Goal: Check status: Check status

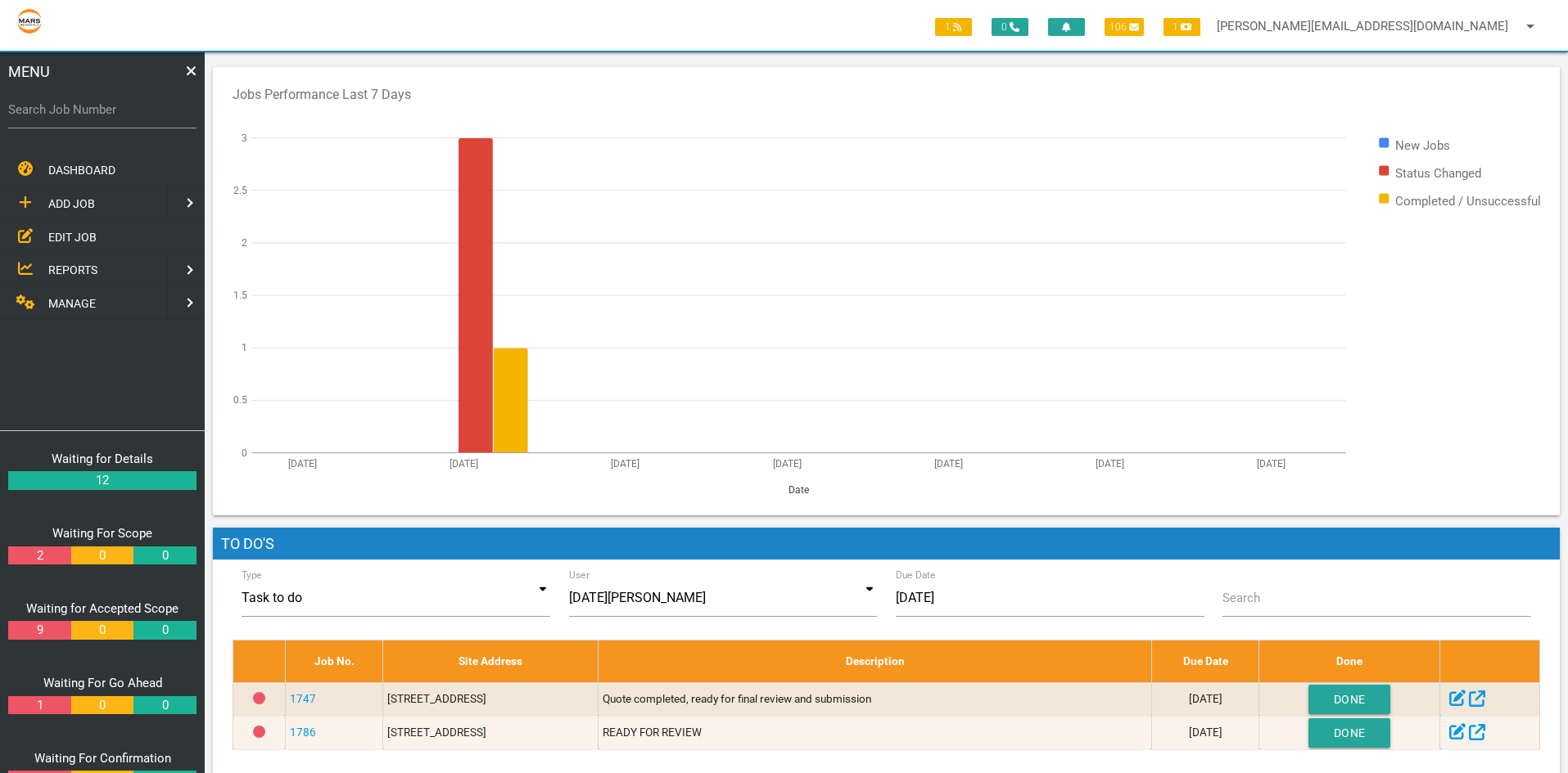
click at [62, 237] on span "EDIT JOB" at bounding box center [72, 236] width 48 height 13
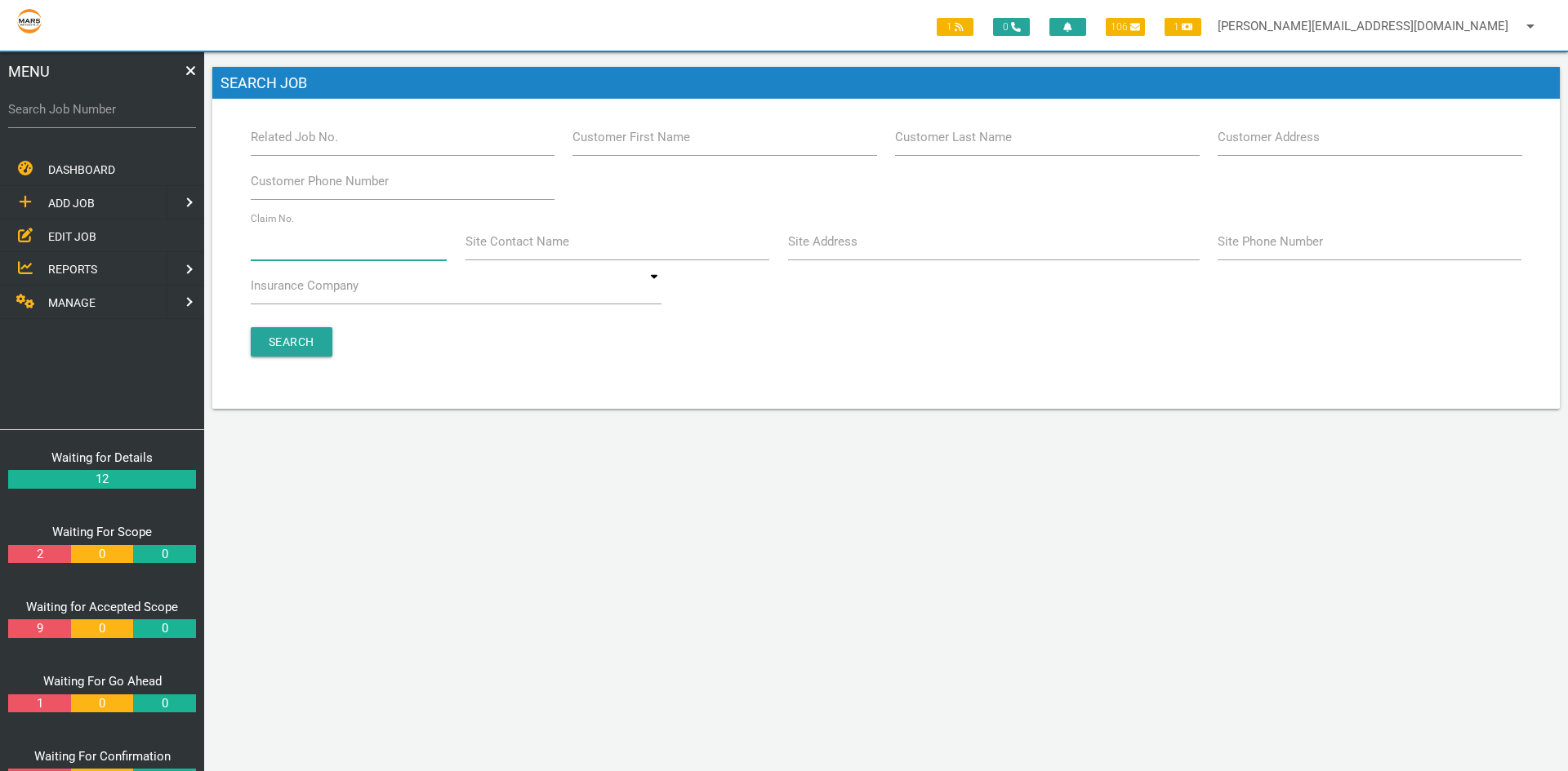
click at [303, 243] on input "Claim No." at bounding box center [349, 242] width 197 height 38
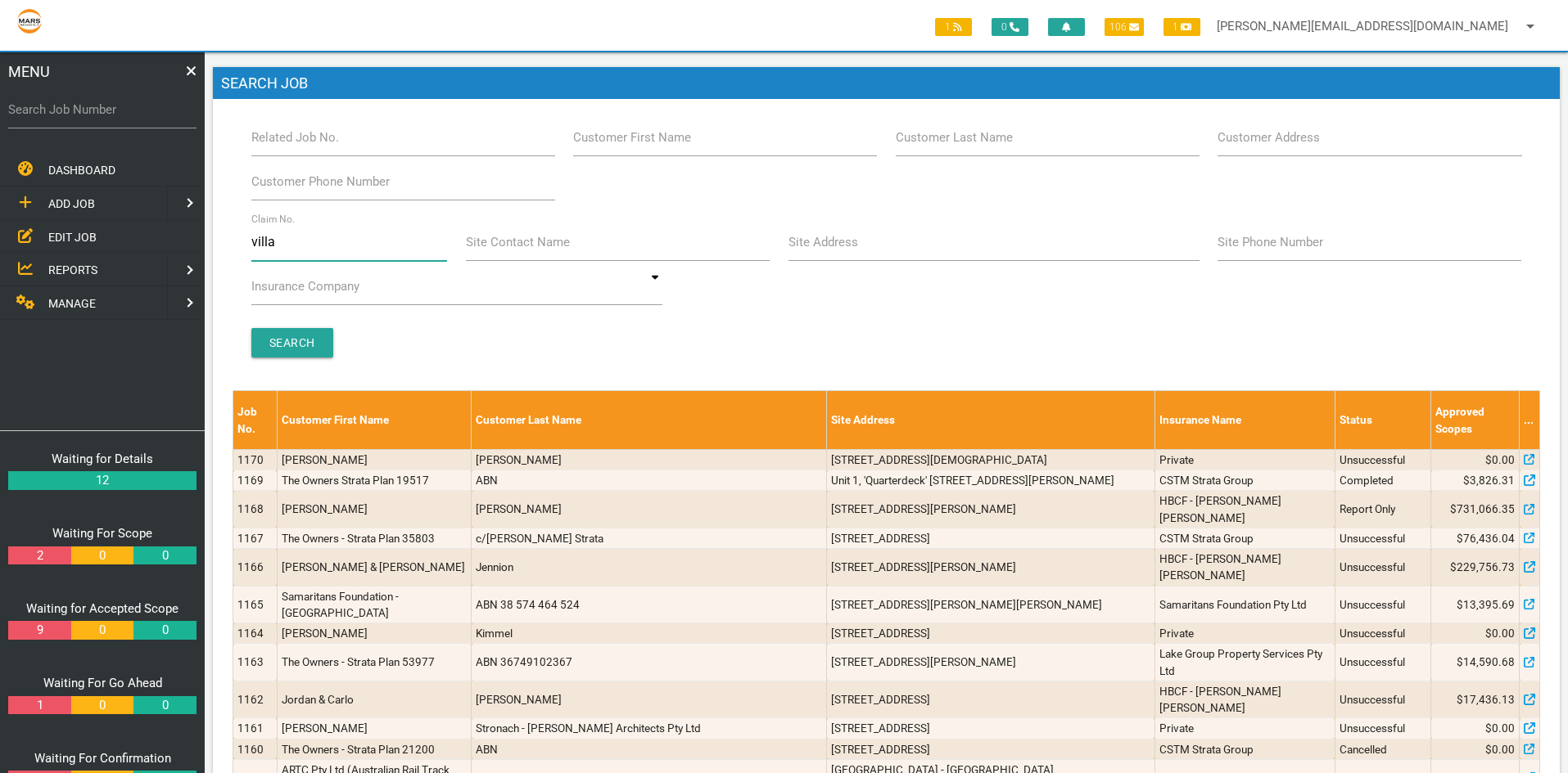
type input "villa 2"
click at [304, 337] on input "Search" at bounding box center [292, 343] width 82 height 30
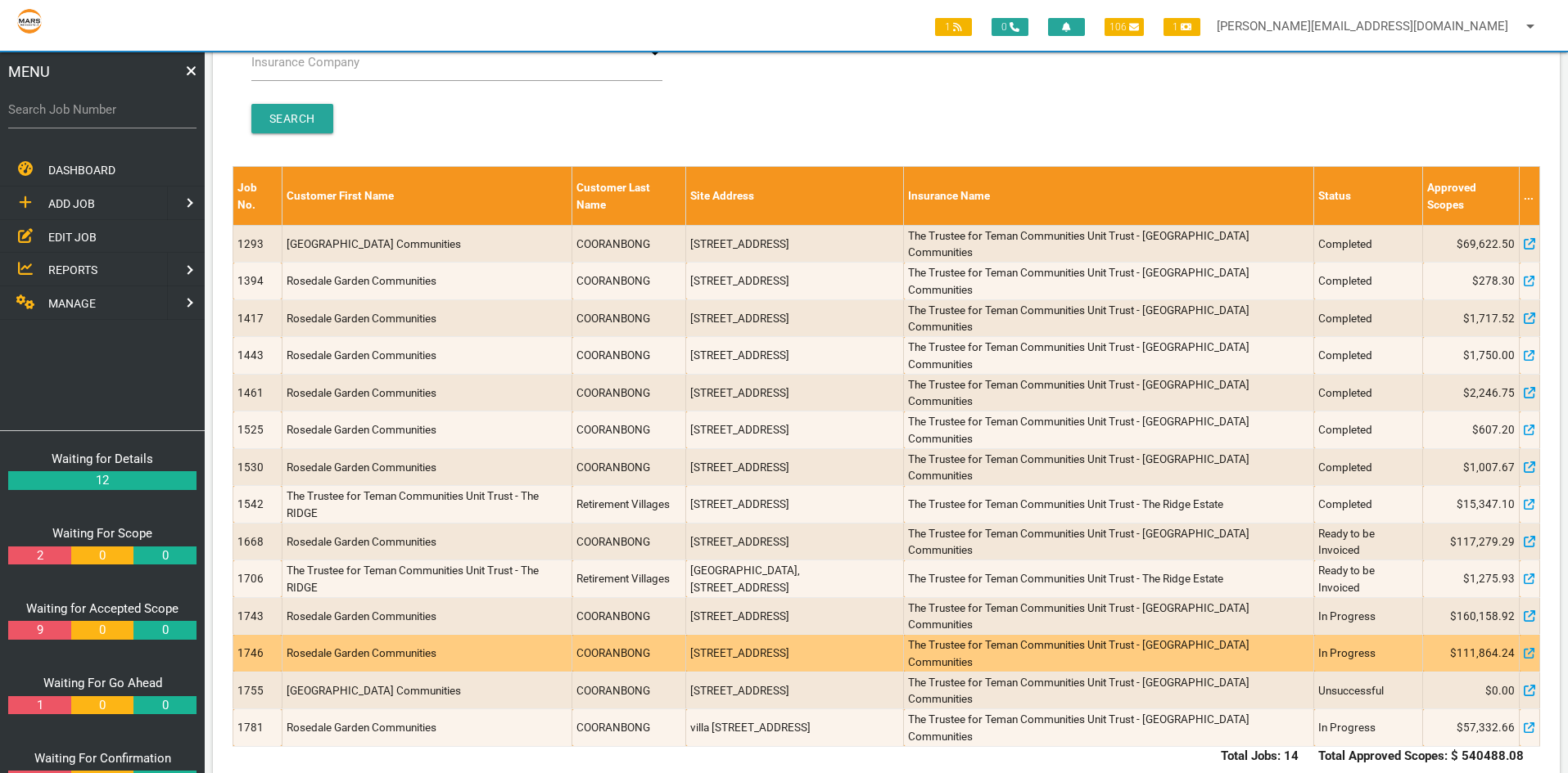
scroll to position [256, 0]
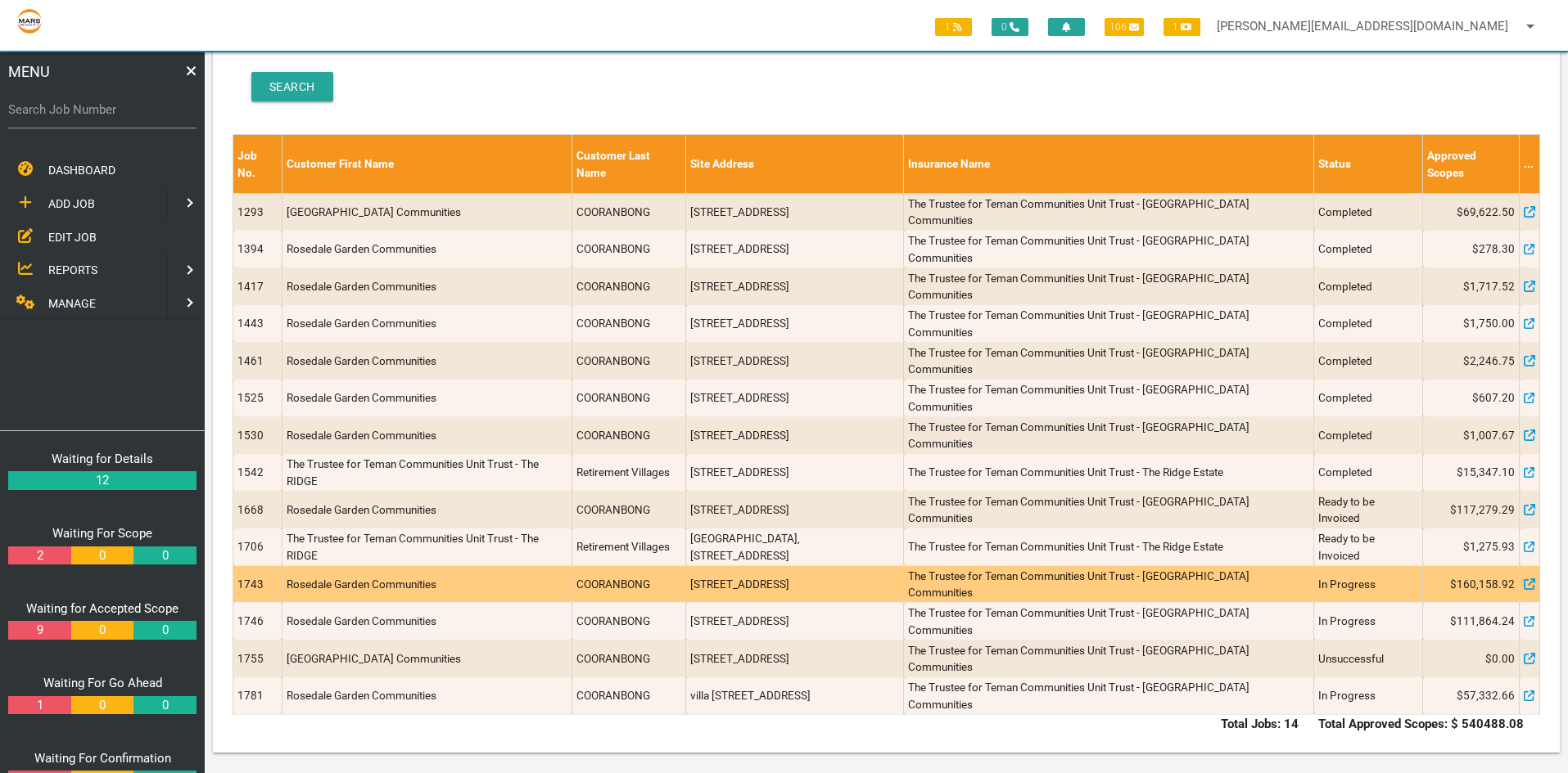
click at [250, 585] on td "1743" at bounding box center [257, 585] width 49 height 38
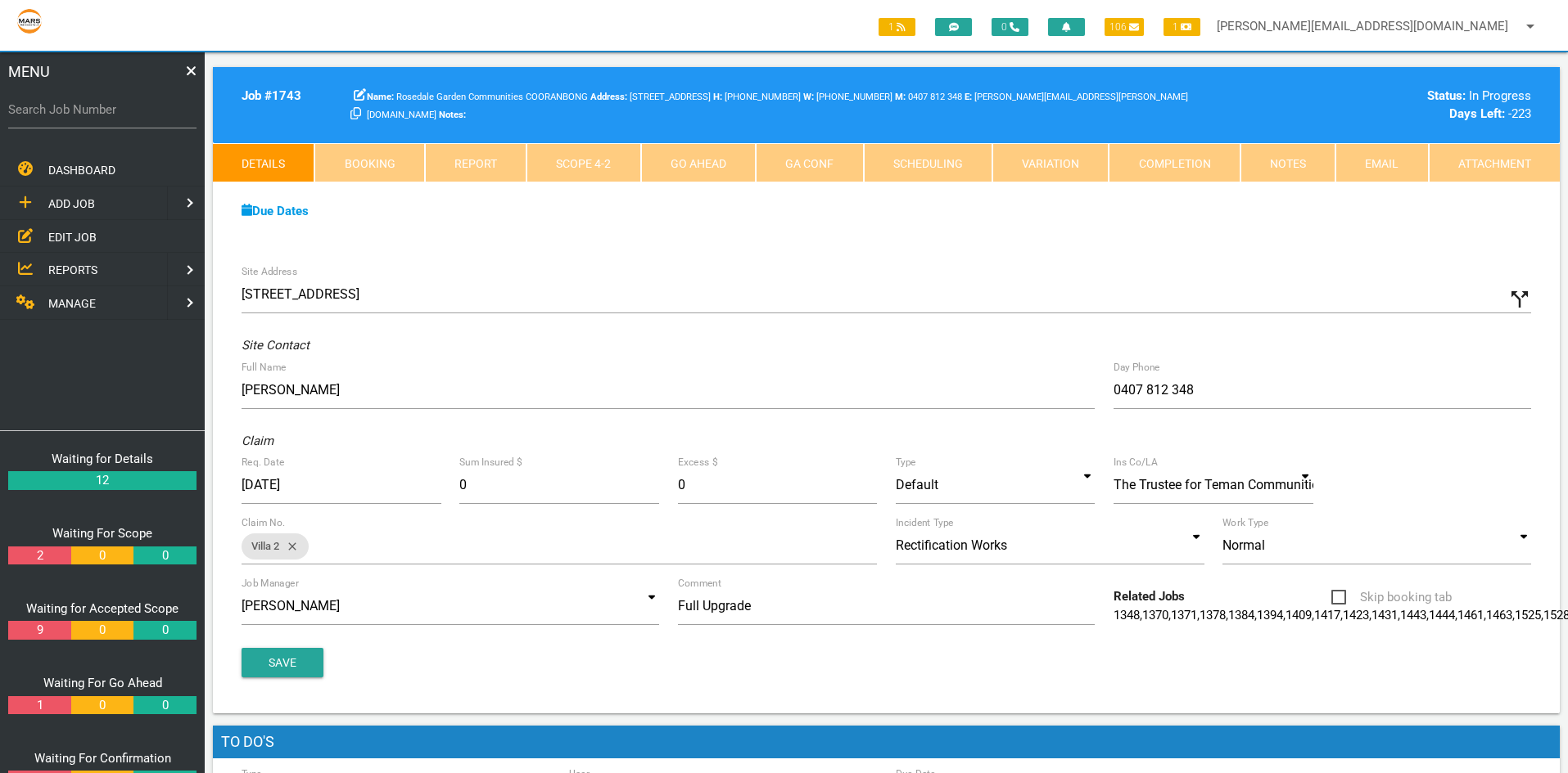
click at [586, 165] on link "Scope 4 - 2" at bounding box center [583, 163] width 114 height 40
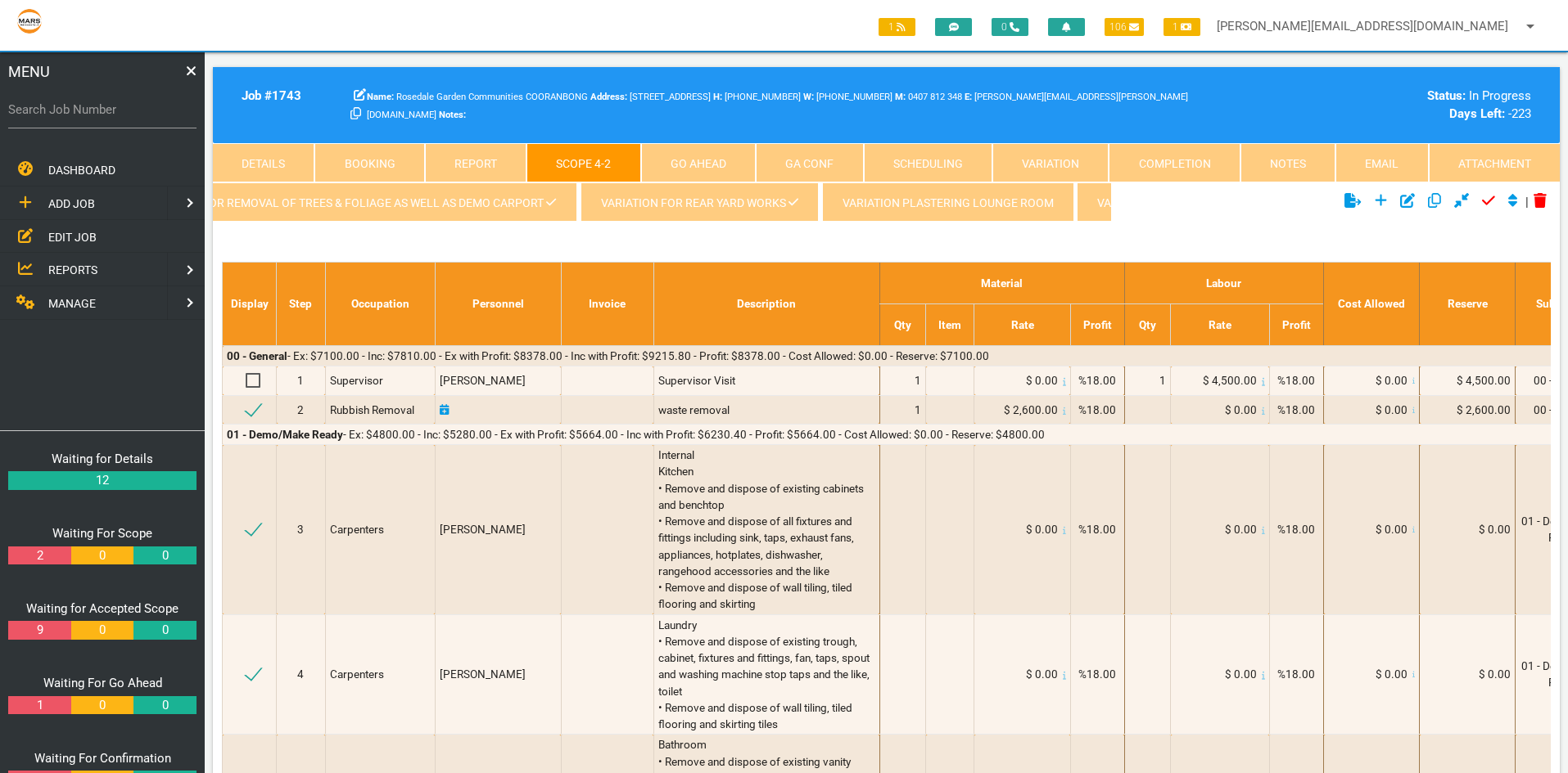
scroll to position [0, 283]
click at [548, 202] on link "Variation for removal of Trees & Foliage as well as Demo Carport" at bounding box center [566, 203] width 454 height 40
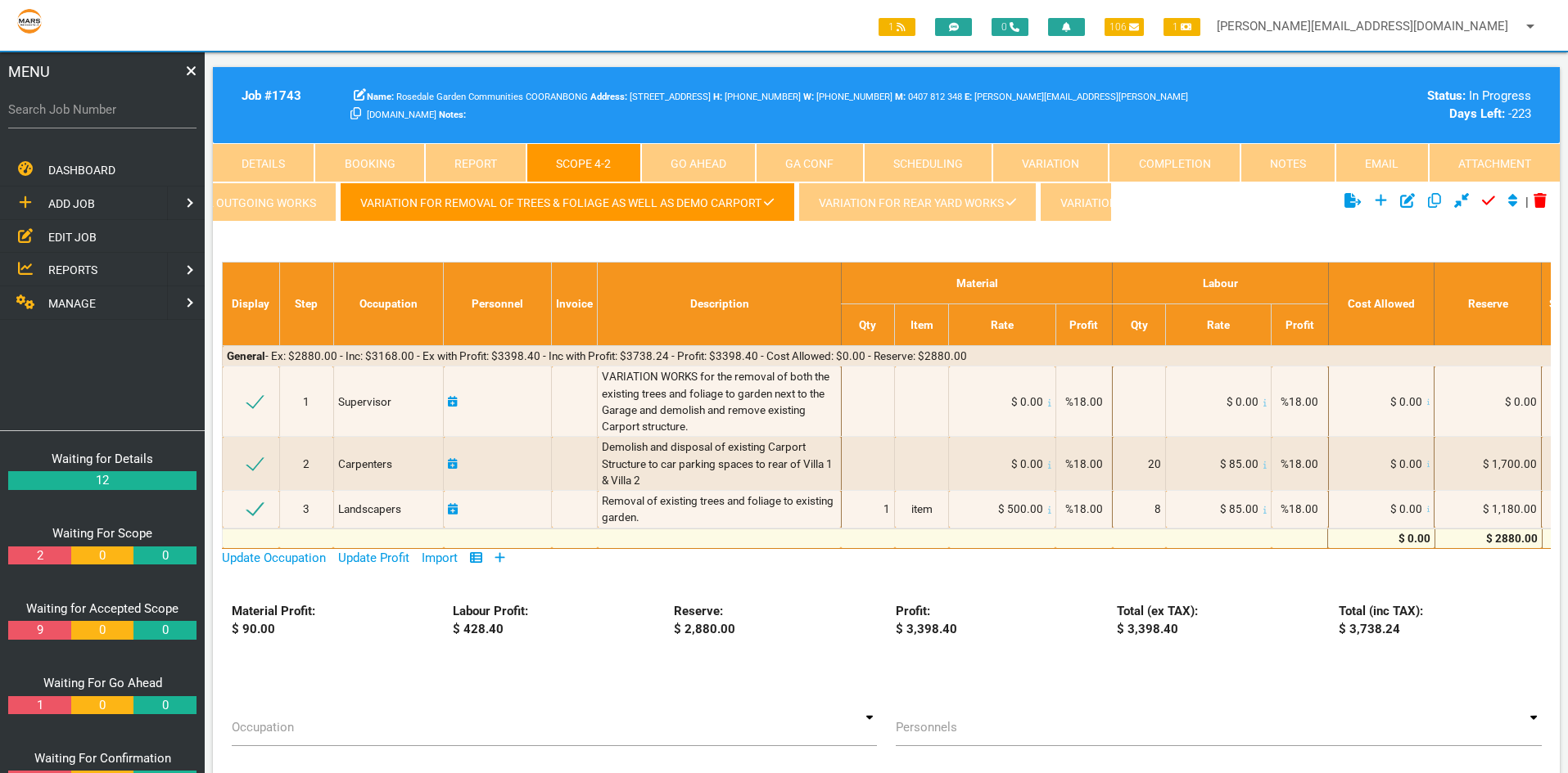
click at [914, 207] on link "Variation for rear yard works" at bounding box center [917, 203] width 238 height 40
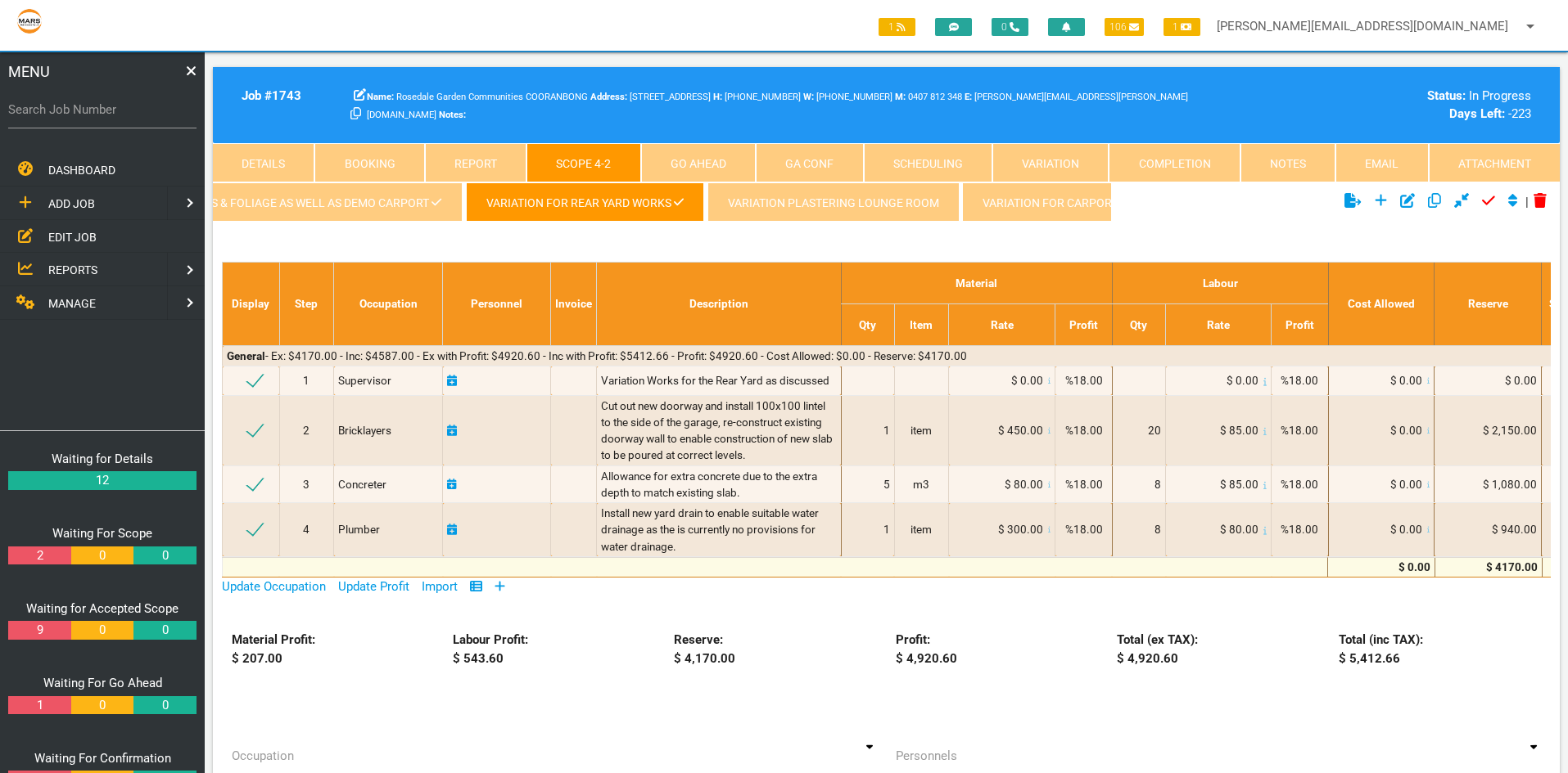
scroll to position [0, 643]
click at [1006, 201] on link "Variation for Carport" at bounding box center [1028, 203] width 189 height 40
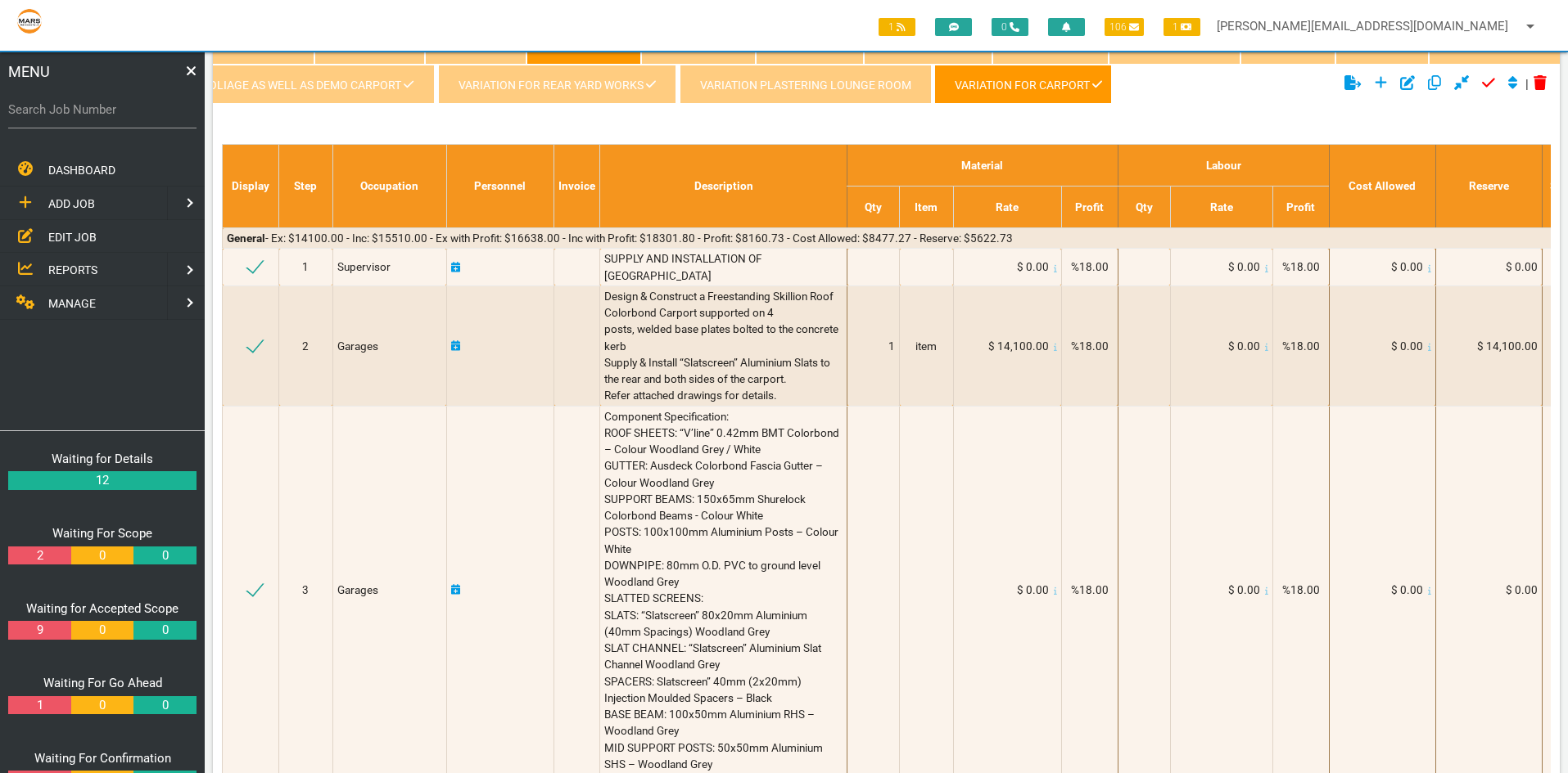
scroll to position [65, 0]
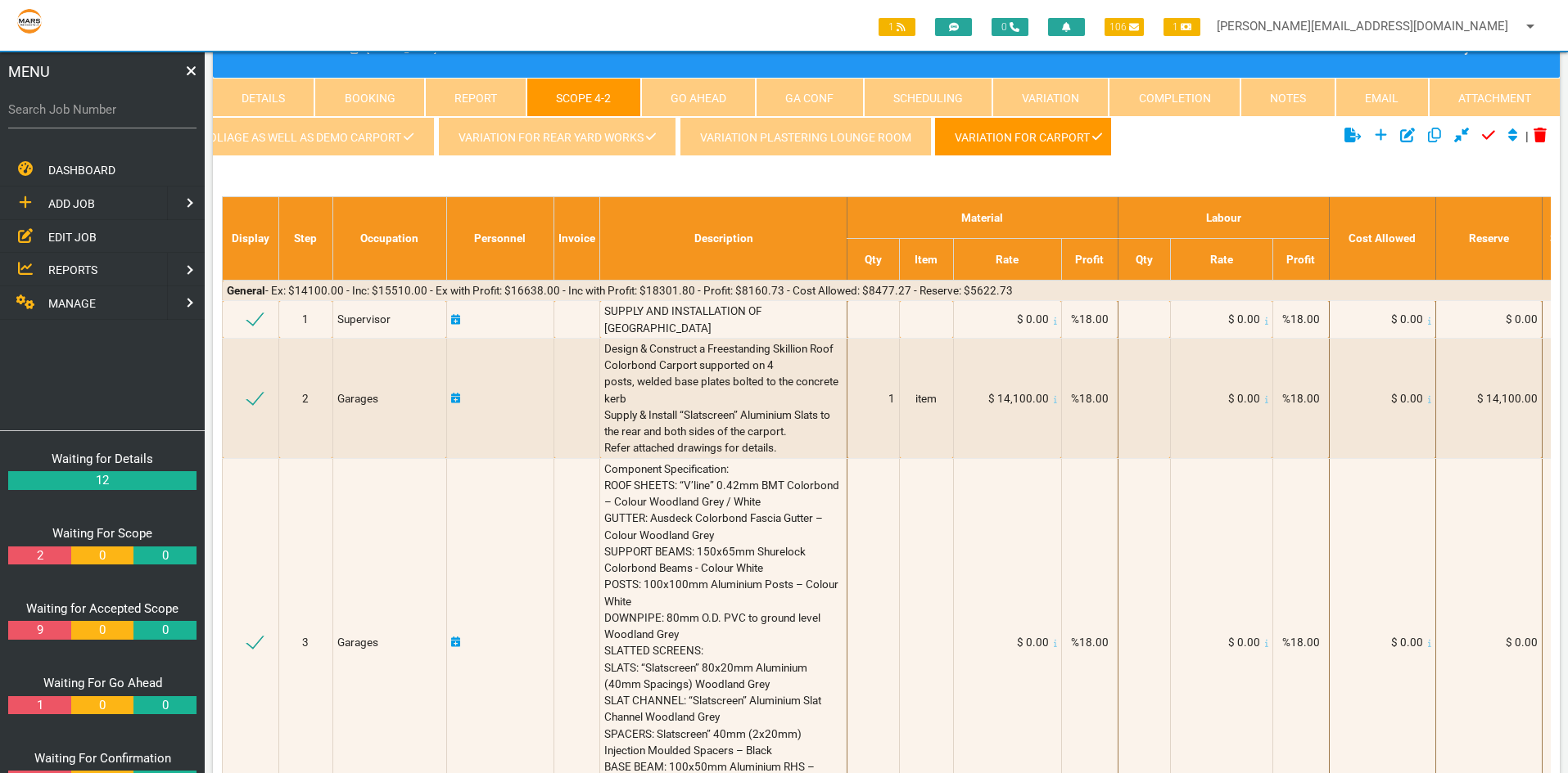
click at [536, 130] on link "Variation for rear yard works" at bounding box center [557, 137] width 238 height 40
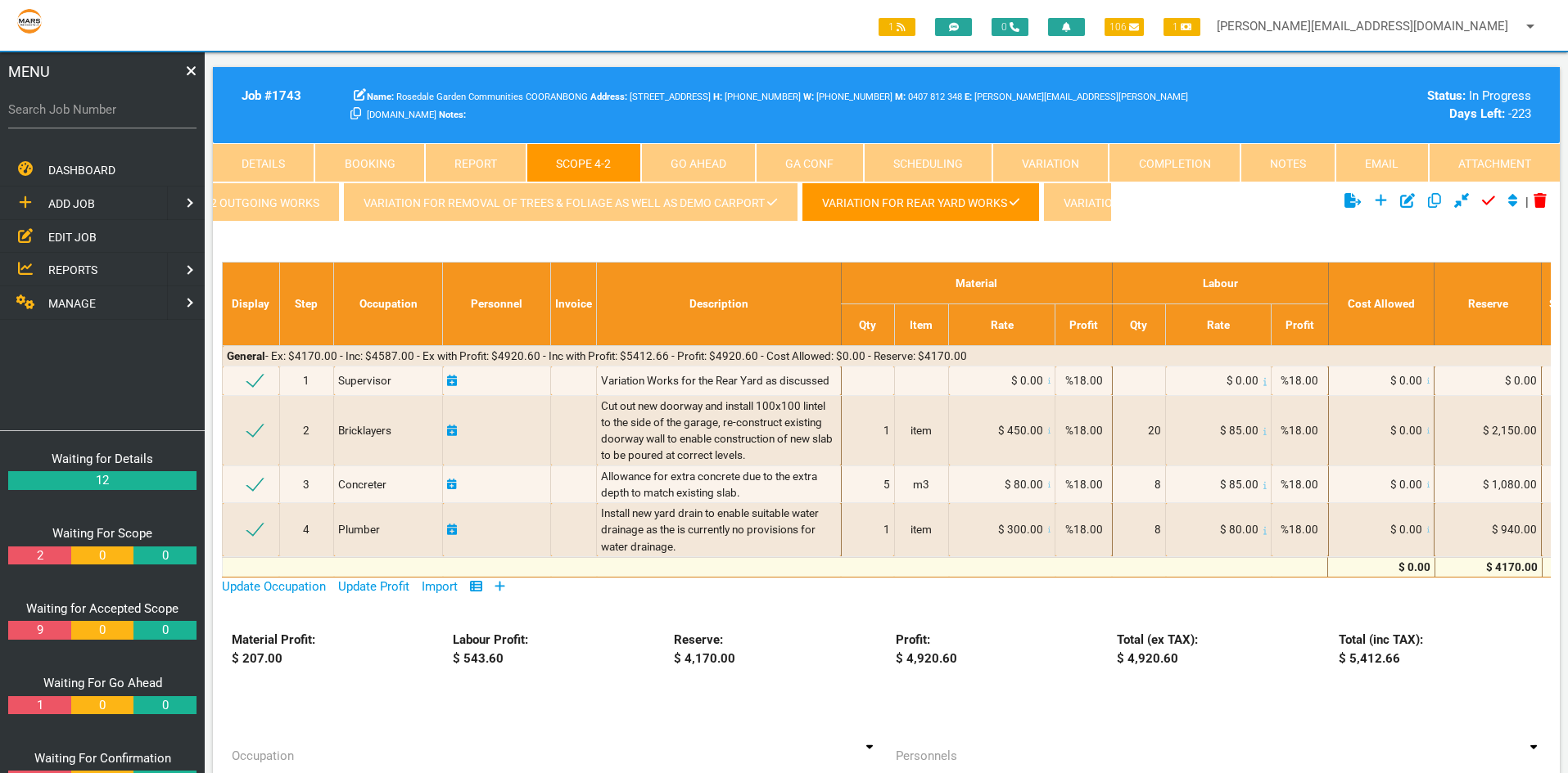
scroll to position [0, 284]
click at [500, 199] on link "Variation for removal of Trees & Foliage as well as Demo Carport" at bounding box center [564, 203] width 454 height 40
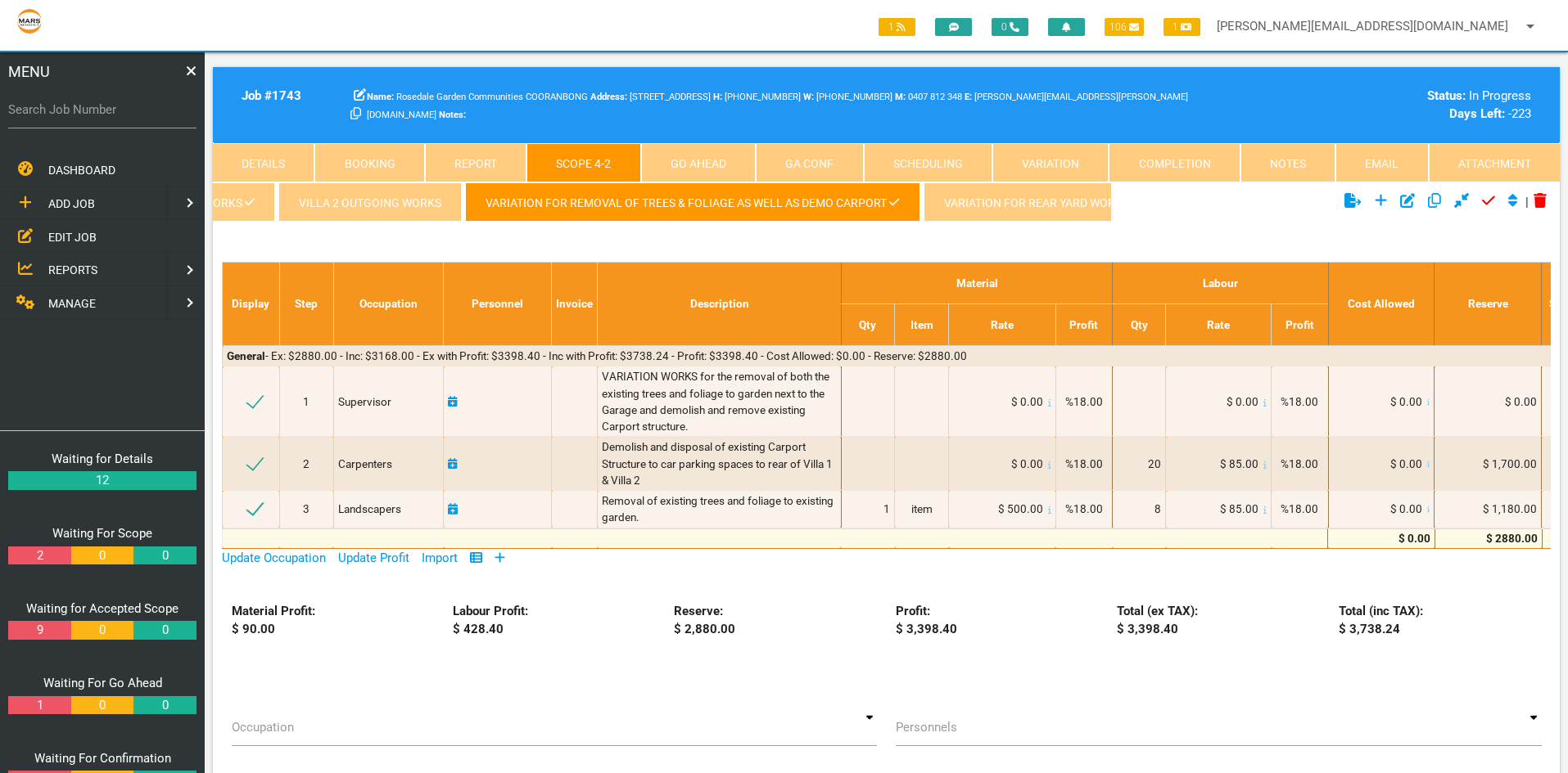
scroll to position [0, 0]
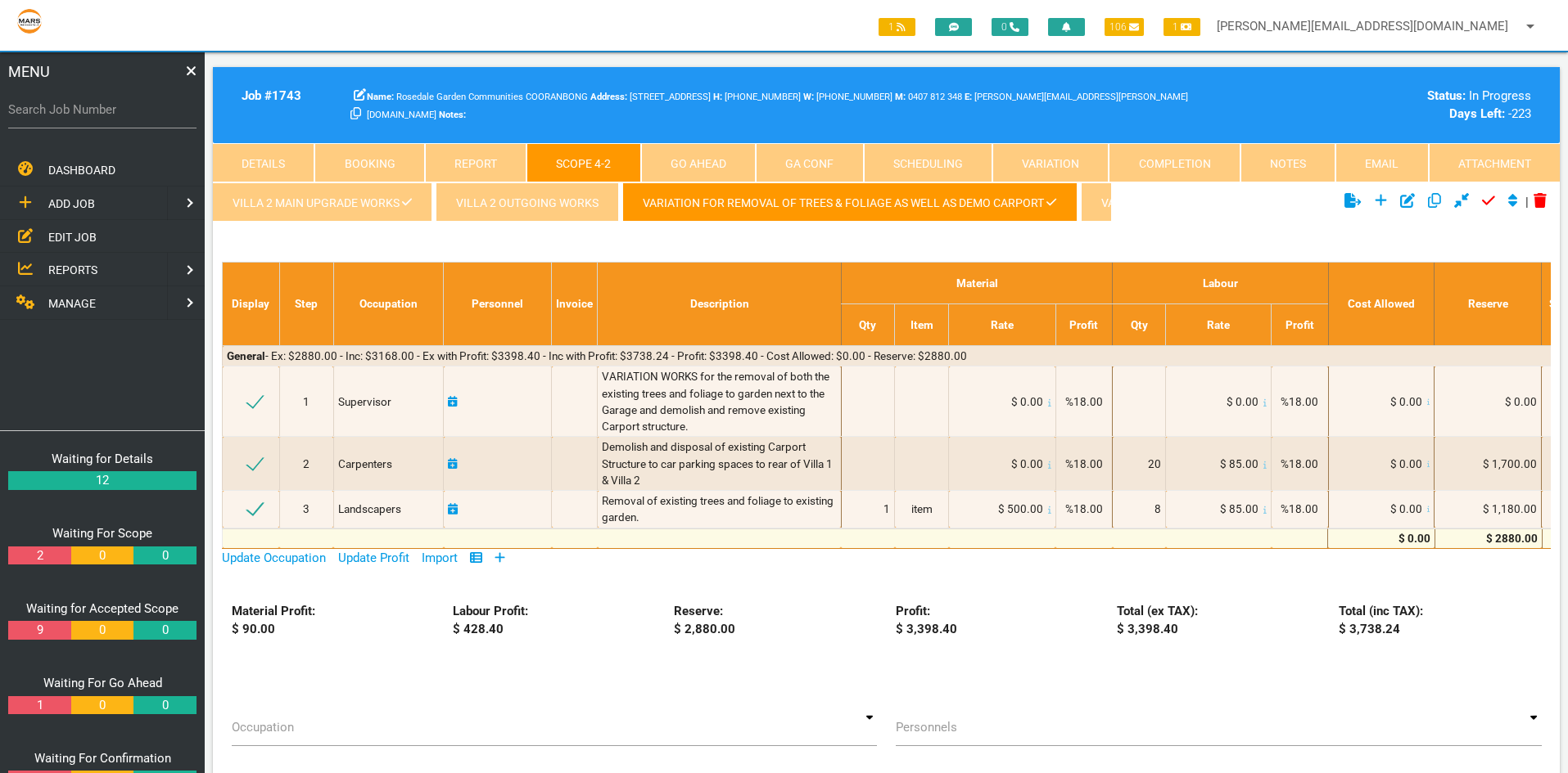
click at [283, 200] on link "Villa 2 Main Upgrade works" at bounding box center [322, 203] width 219 height 40
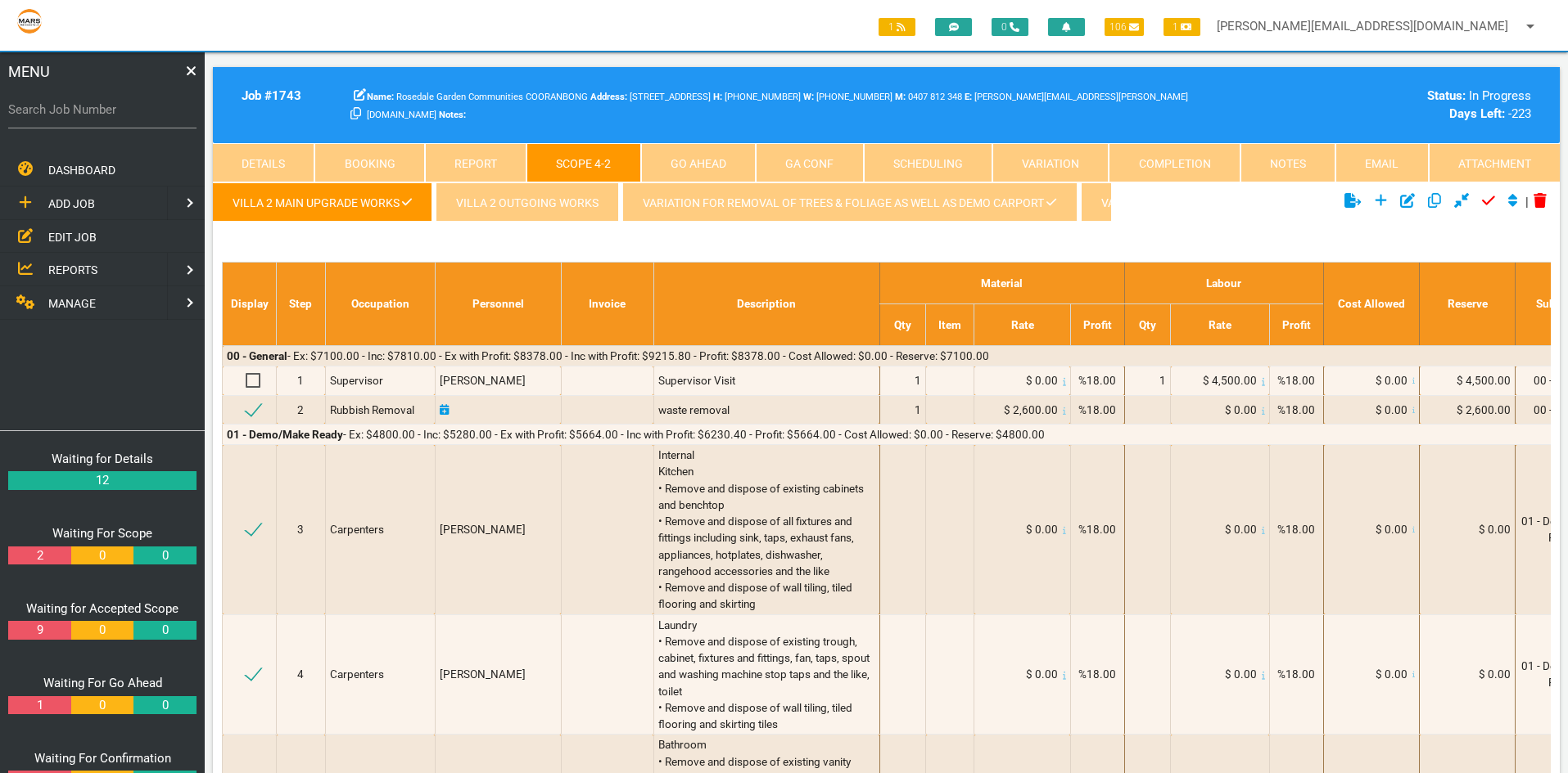
click at [726, 204] on link "Variation for removal of Trees & Foliage as well as Demo Carport" at bounding box center [849, 203] width 454 height 40
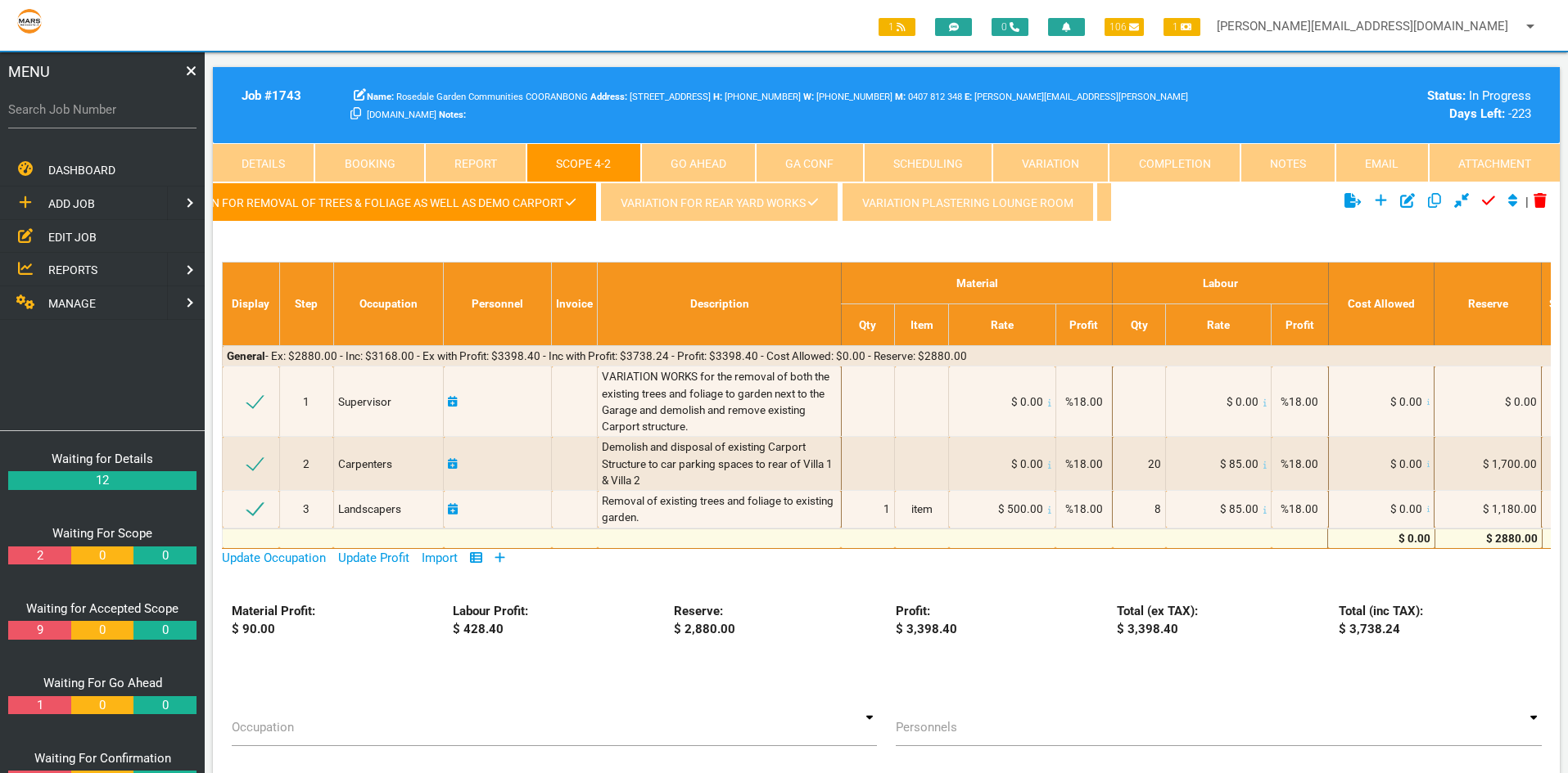
scroll to position [0, 490]
click at [684, 203] on link "Variation for rear yard works" at bounding box center [710, 203] width 238 height 40
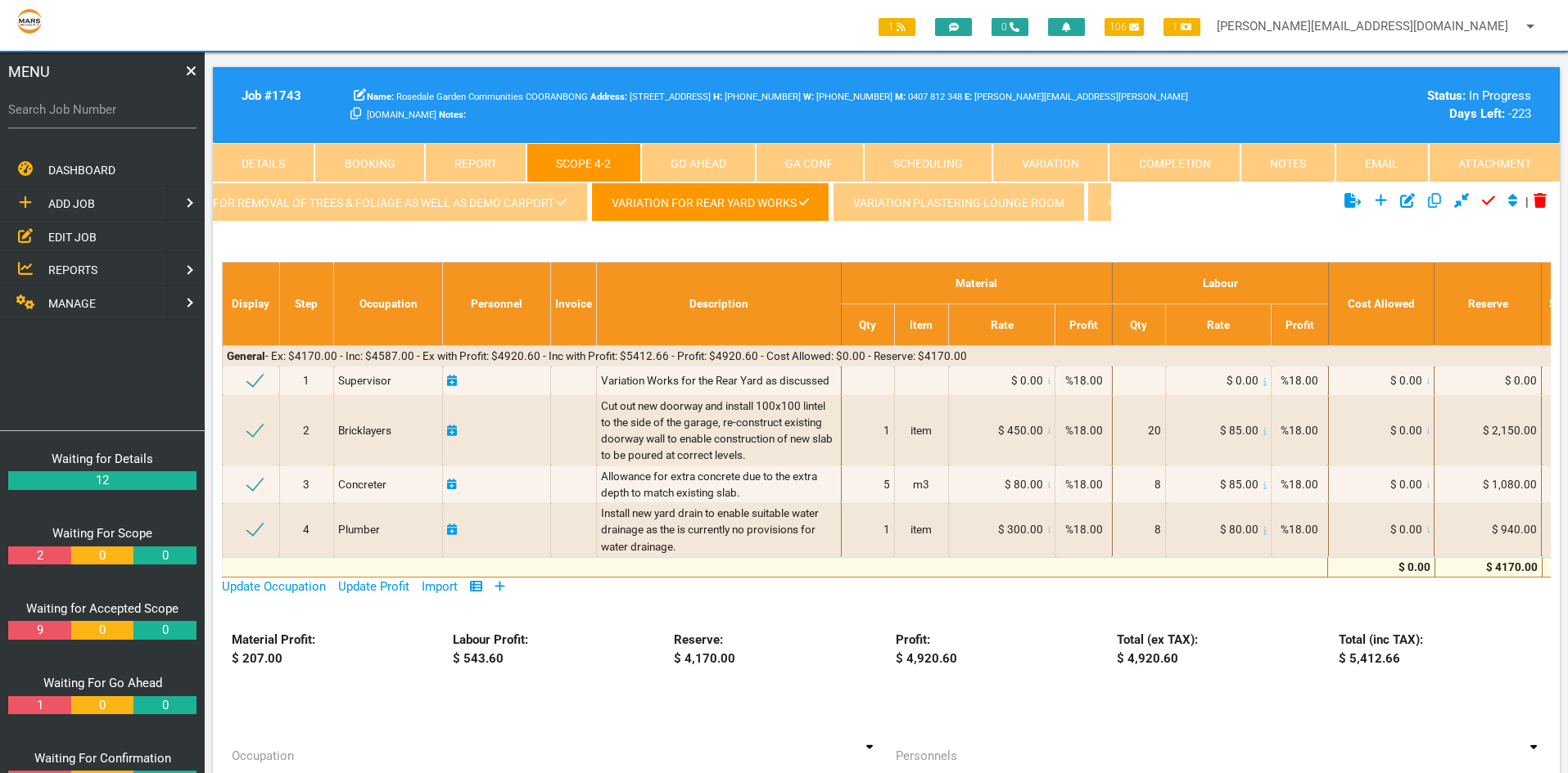
scroll to position [0, 643]
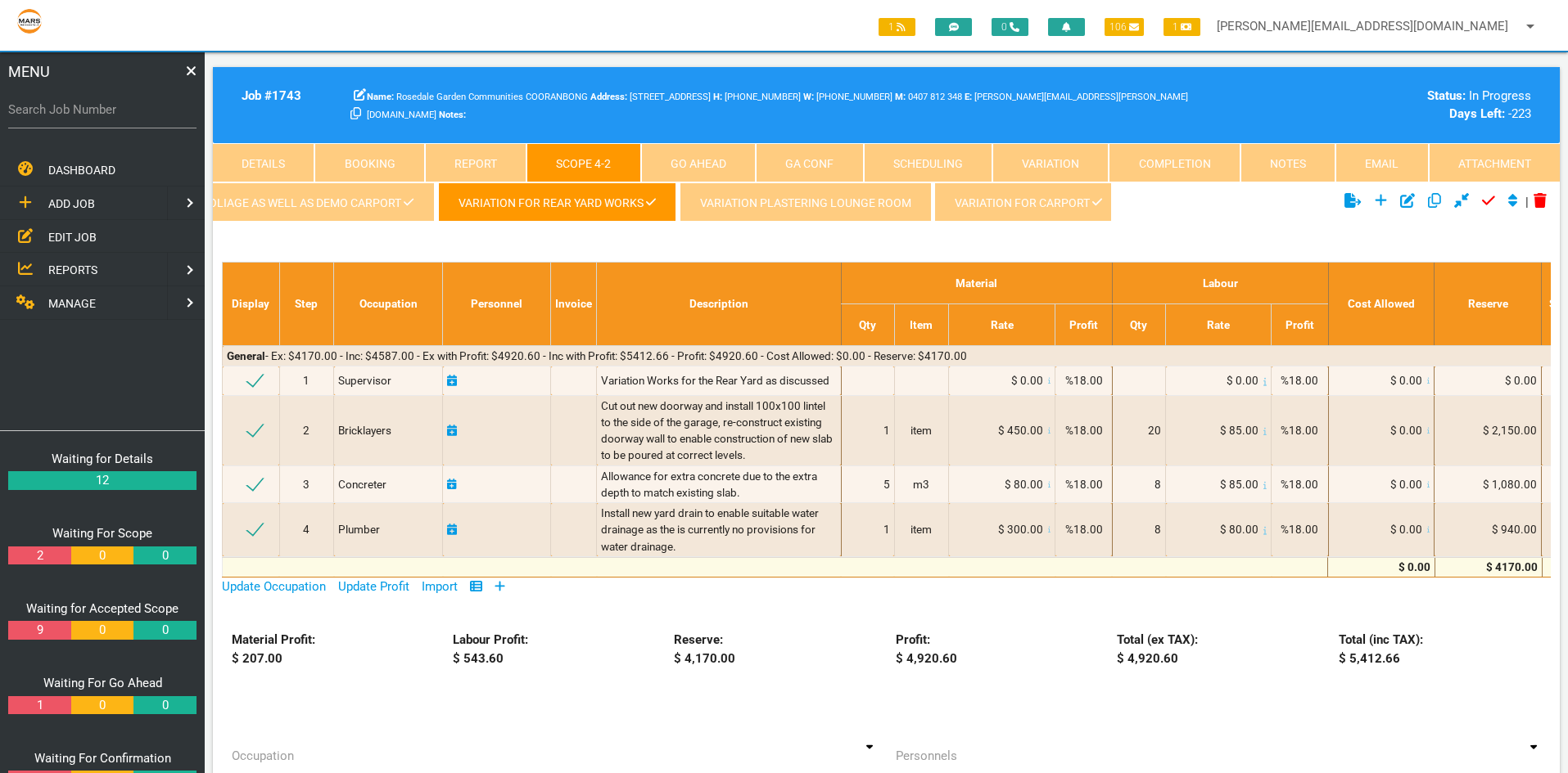
click at [1042, 205] on link "Variation for Carport" at bounding box center [1028, 203] width 189 height 40
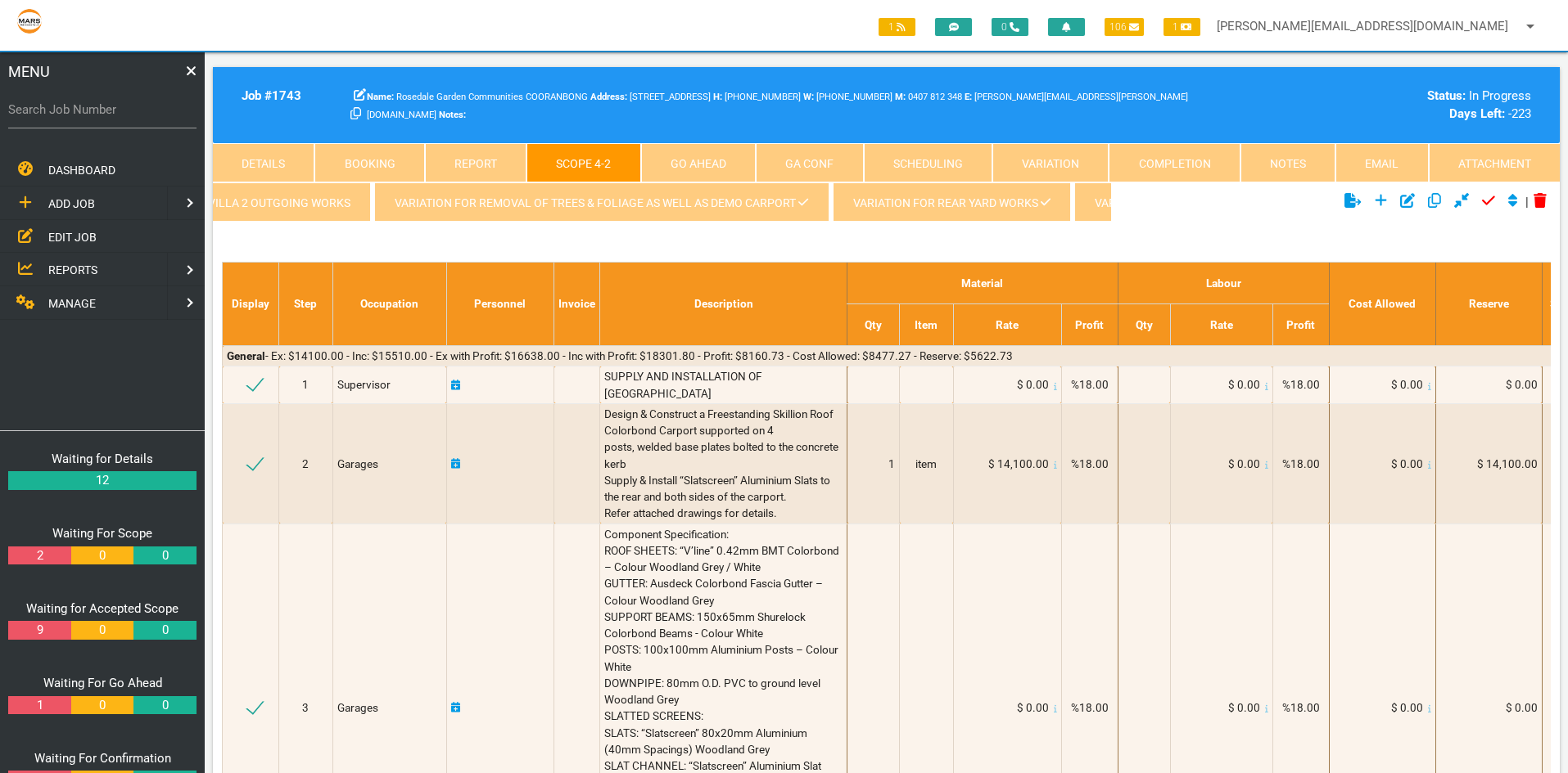
scroll to position [0, 0]
